Goal: Transaction & Acquisition: Purchase product/service

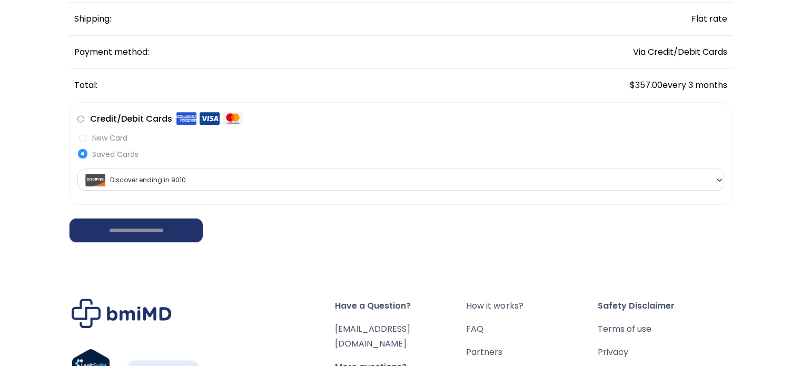
scroll to position [211, 0]
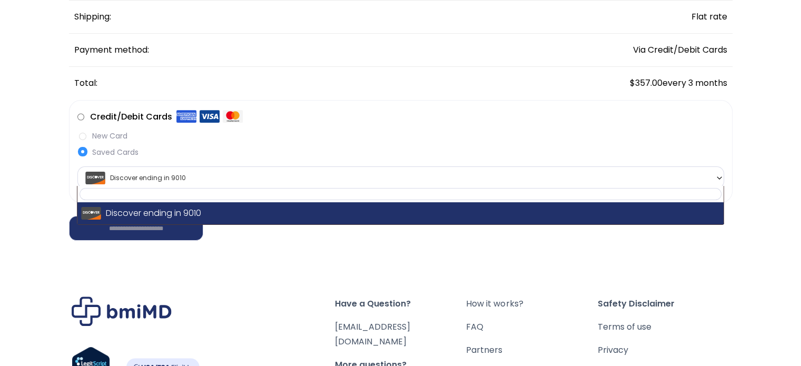
click at [501, 178] on span "Discover ending in 9010" at bounding box center [401, 178] width 641 height 22
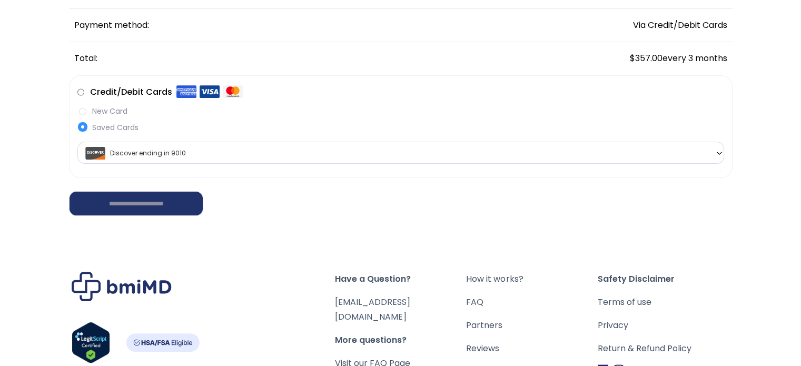
scroll to position [53, 0]
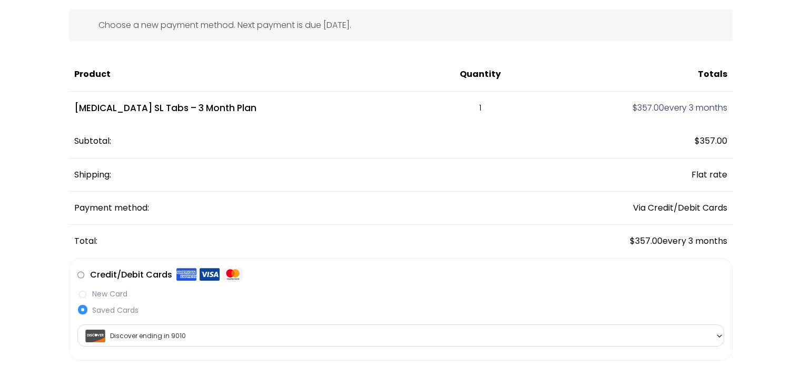
click at [87, 295] on label "New Card" at bounding box center [400, 294] width 647 height 11
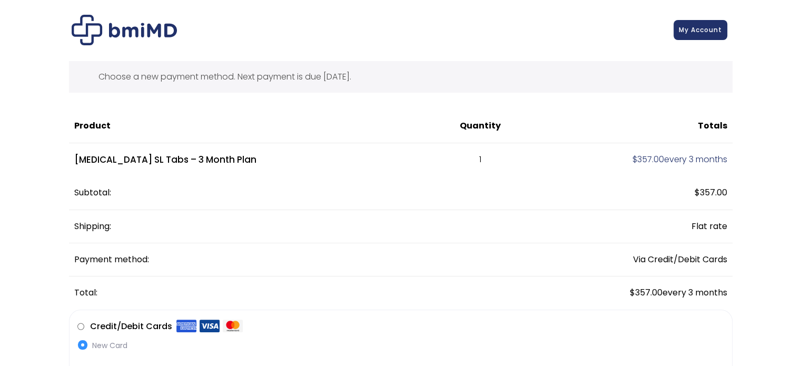
scroll to position [0, 0]
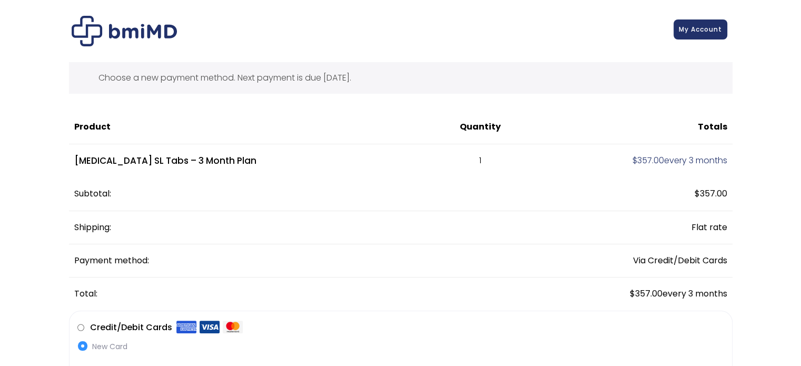
click at [694, 34] on link "My Account" at bounding box center [701, 29] width 54 height 20
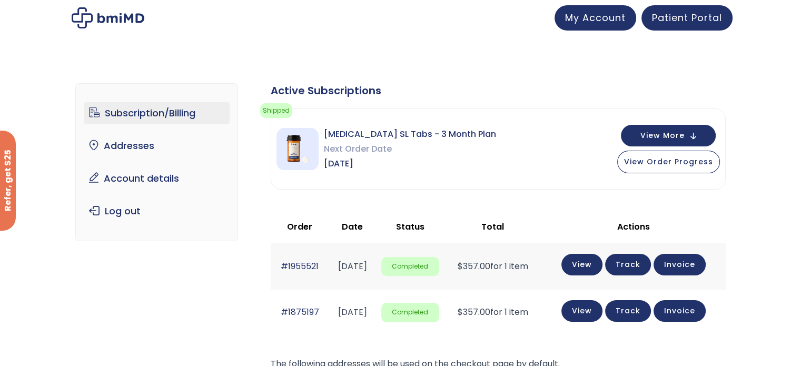
click at [398, 135] on span "[MEDICAL_DATA] SL Tabs - 3 Month Plan" at bounding box center [410, 134] width 172 height 15
click at [657, 142] on button "View More" at bounding box center [668, 135] width 95 height 22
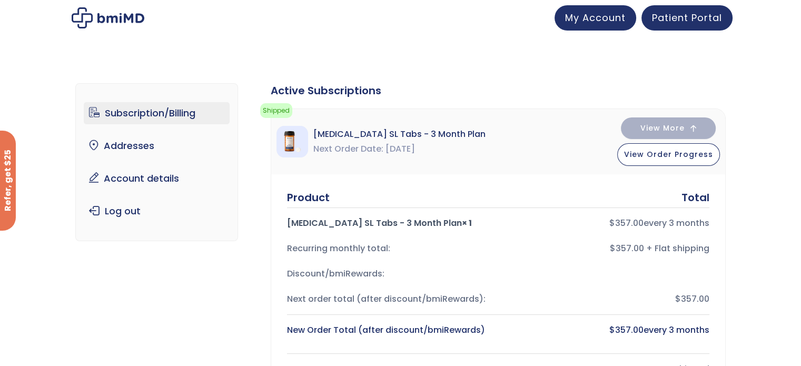
click at [399, 324] on div "New Order Total (after discount/bmiRewards)" at bounding box center [388, 330] width 203 height 15
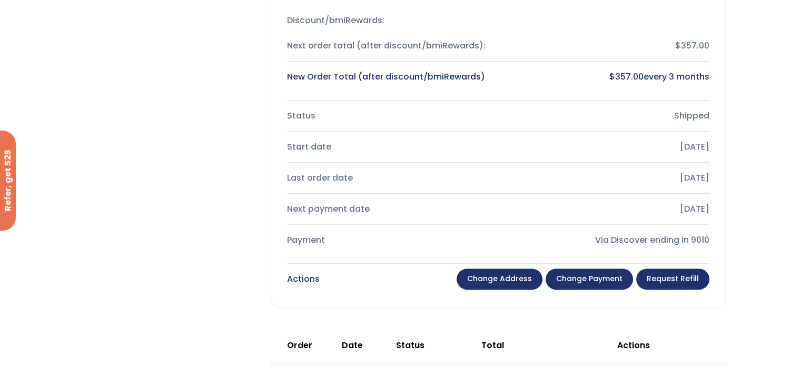
scroll to position [316, 0]
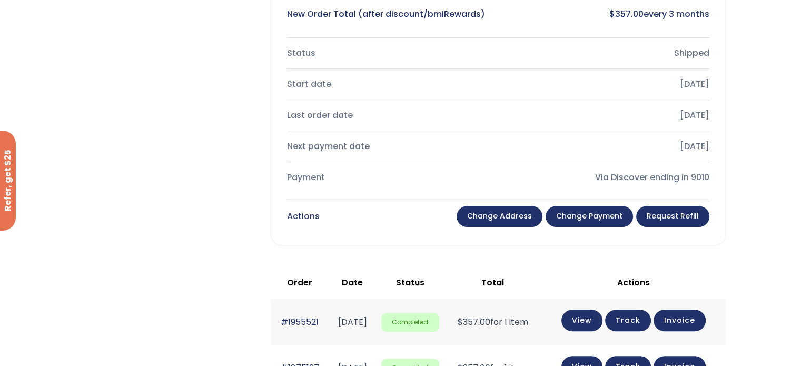
click at [647, 229] on div "Product Total [MEDICAL_DATA] SL Tabs - 3 Month Plan × 1 $ 357.00 every 3 months…" at bounding box center [498, 51] width 454 height 387
click at [649, 226] on div "Actions Change address Change payment Request Refill" at bounding box center [498, 216] width 423 height 25
click at [658, 219] on link "Request Refill" at bounding box center [672, 216] width 73 height 21
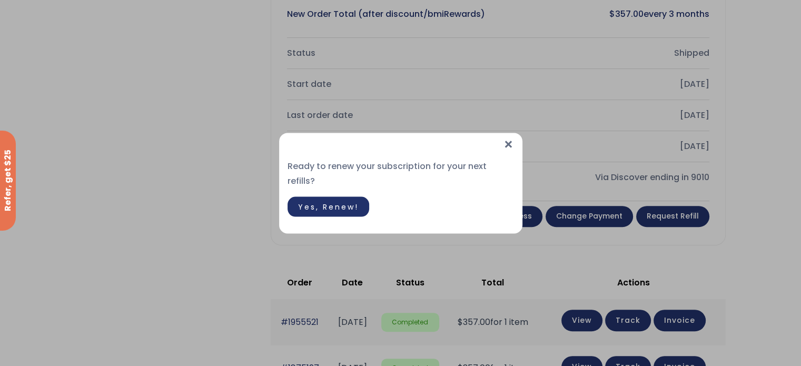
click at [506, 151] on span "×" at bounding box center [508, 144] width 11 height 23
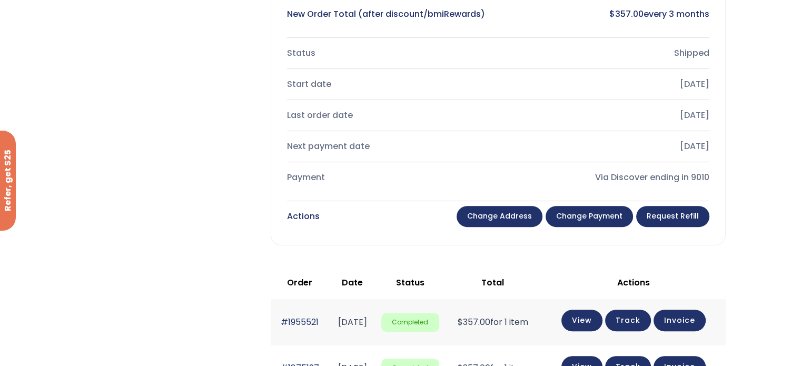
scroll to position [369, 0]
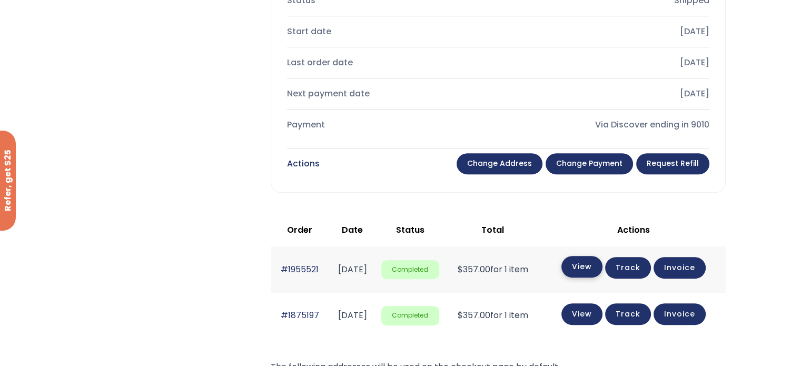
click at [601, 266] on link "View" at bounding box center [582, 267] width 41 height 22
